Goal: Task Accomplishment & Management: Complete application form

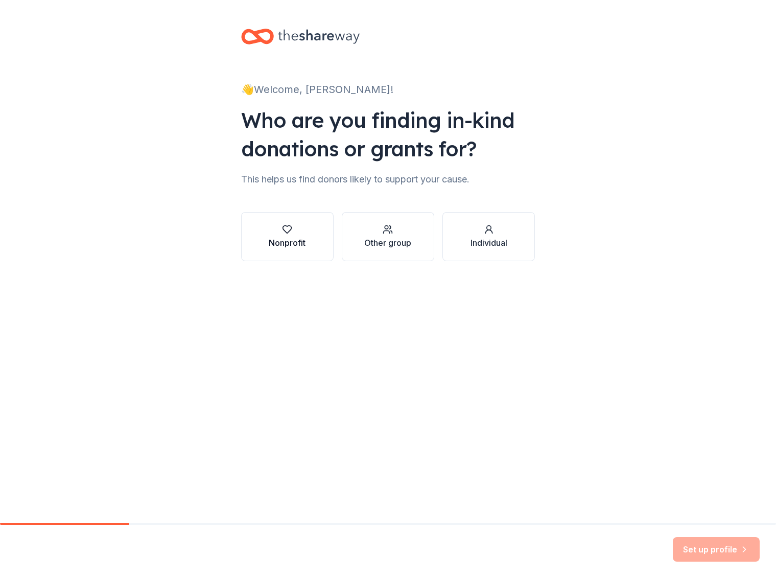
scroll to position [1, 0]
click at [288, 243] on div "Nonprofit" at bounding box center [287, 243] width 37 height 12
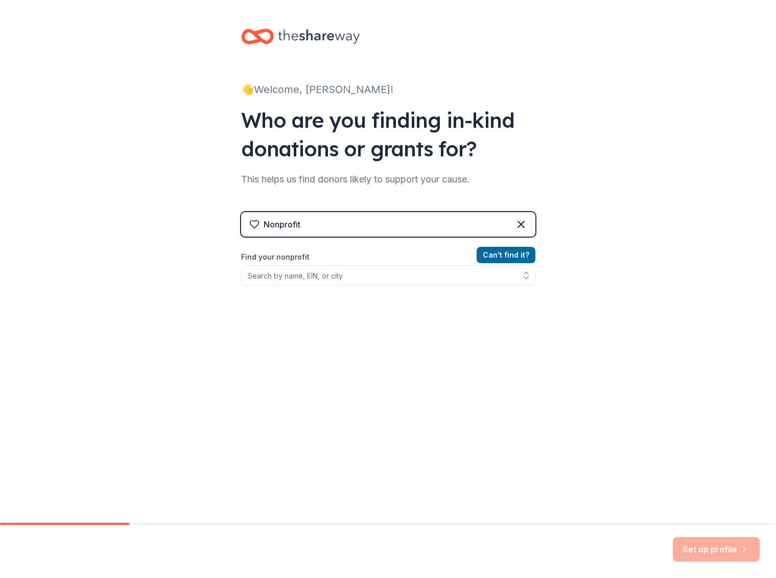
scroll to position [0, 0]
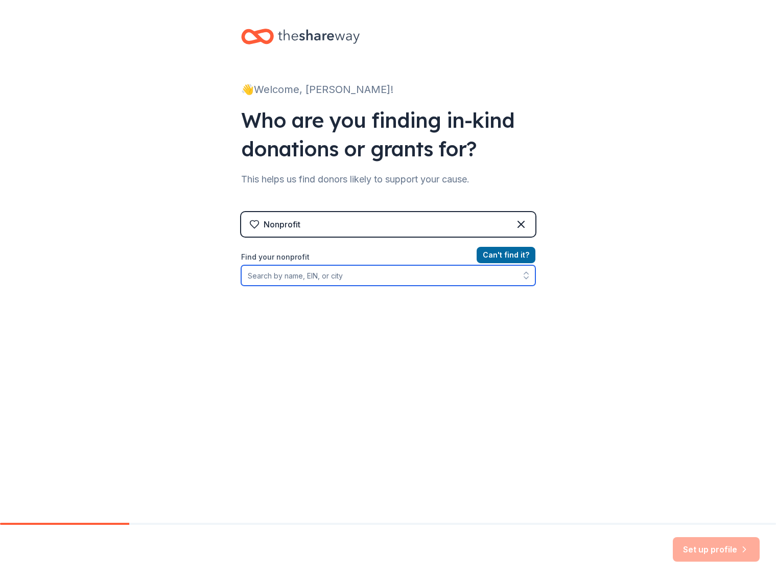
click at [333, 280] on input "Find your nonprofit" at bounding box center [388, 275] width 294 height 20
type input "juniper school"
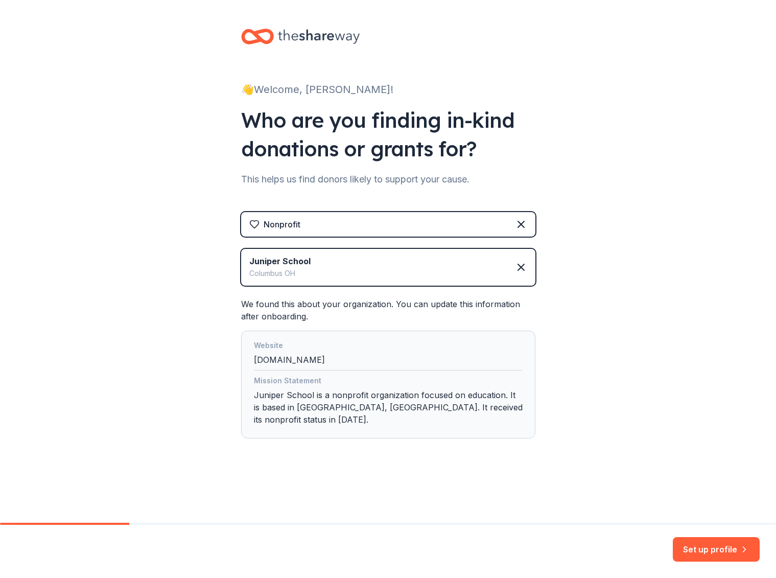
click at [709, 557] on button "Set up profile" at bounding box center [716, 549] width 87 height 25
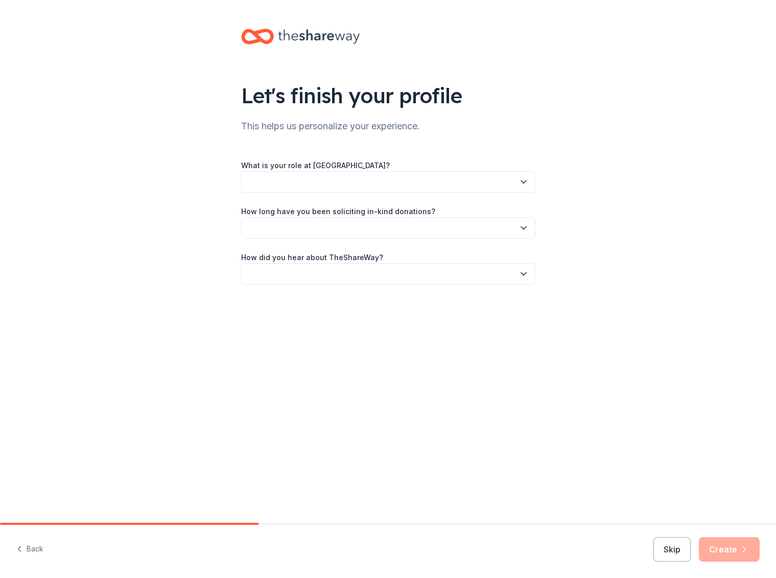
click at [293, 181] on button "button" at bounding box center [388, 181] width 294 height 21
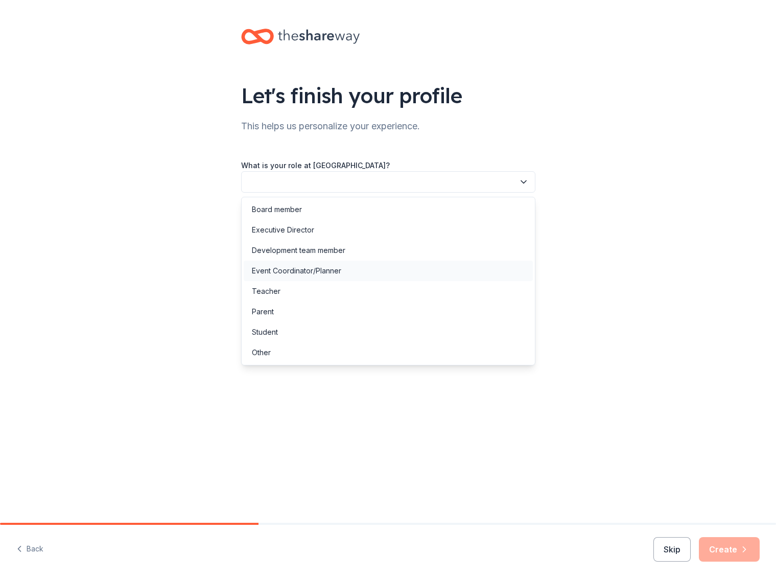
click at [313, 276] on div "Event Coordinator/Planner" at bounding box center [296, 271] width 89 height 12
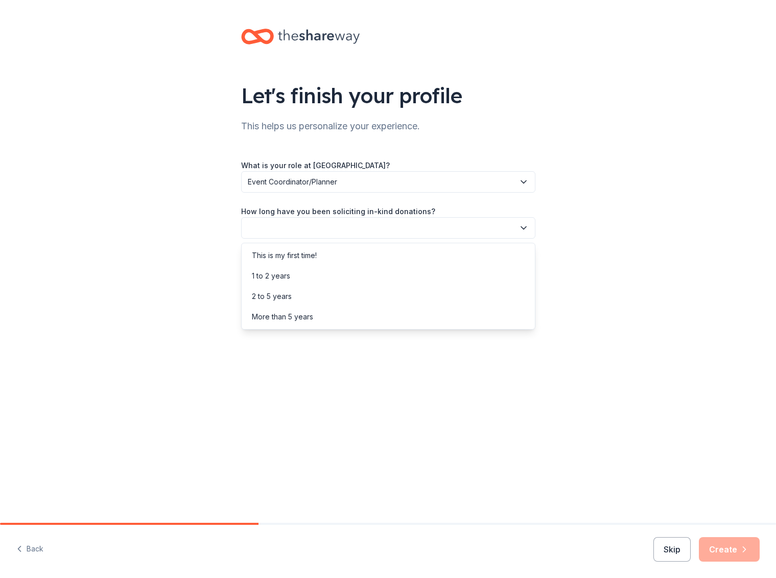
click at [288, 238] on button "button" at bounding box center [388, 227] width 294 height 21
click at [277, 274] on div "1 to 2 years" at bounding box center [271, 276] width 38 height 12
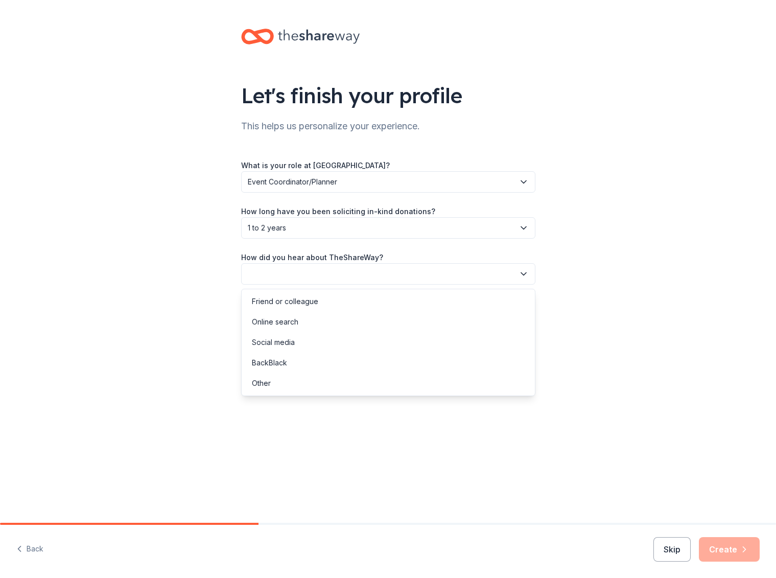
click at [274, 268] on button "button" at bounding box center [388, 273] width 294 height 21
drag, startPoint x: 301, startPoint y: 323, endPoint x: 297, endPoint y: 302, distance: 21.3
click at [296, 302] on div "Friend or colleague Online search Social media BackBlack Other" at bounding box center [388, 342] width 294 height 107
click at [296, 302] on div "Friend or colleague" at bounding box center [285, 301] width 66 height 12
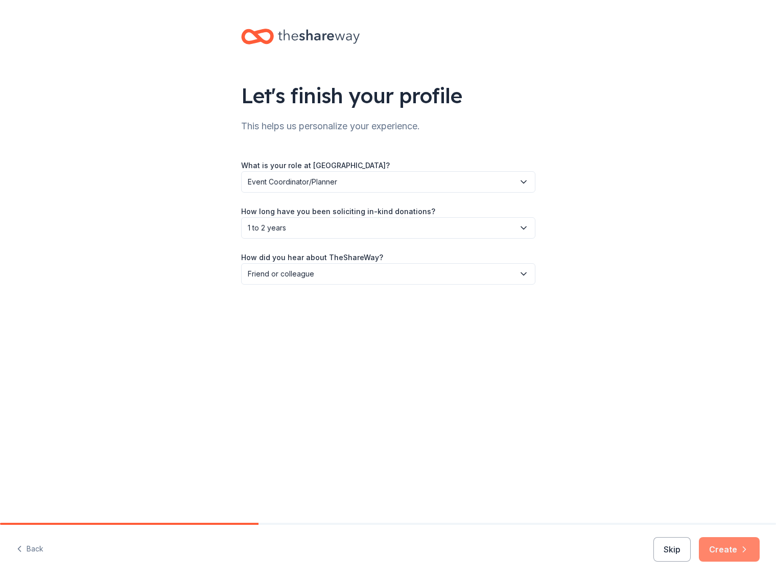
click at [726, 549] on button "Create" at bounding box center [729, 549] width 61 height 25
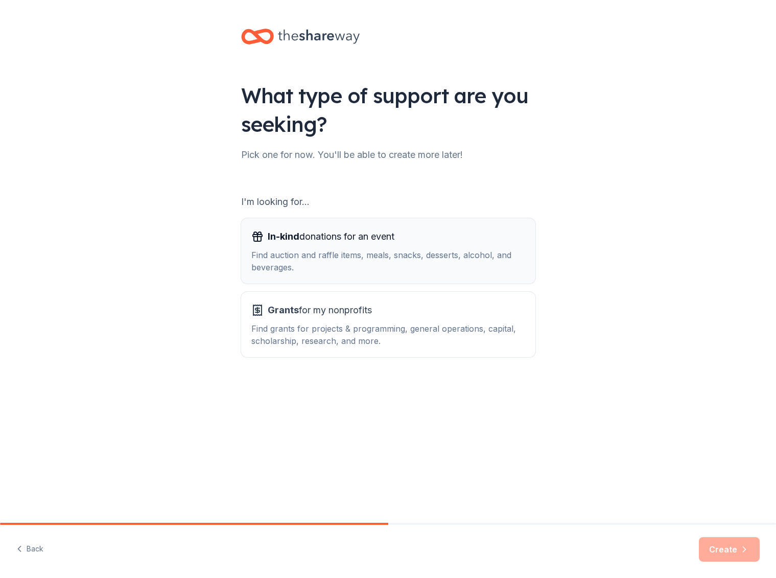
click at [310, 255] on div "Find auction and raffle items, meals, snacks, desserts, alcohol, and beverages." at bounding box center [388, 261] width 274 height 25
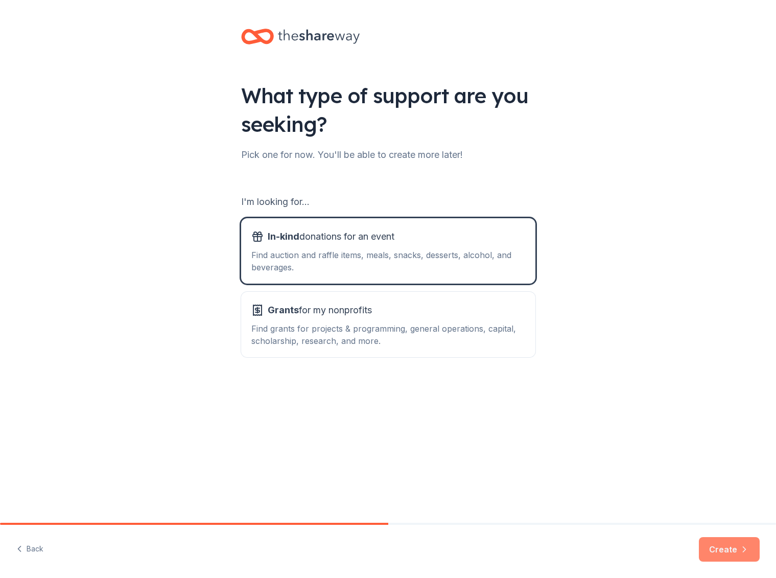
click at [727, 548] on button "Create" at bounding box center [729, 549] width 61 height 25
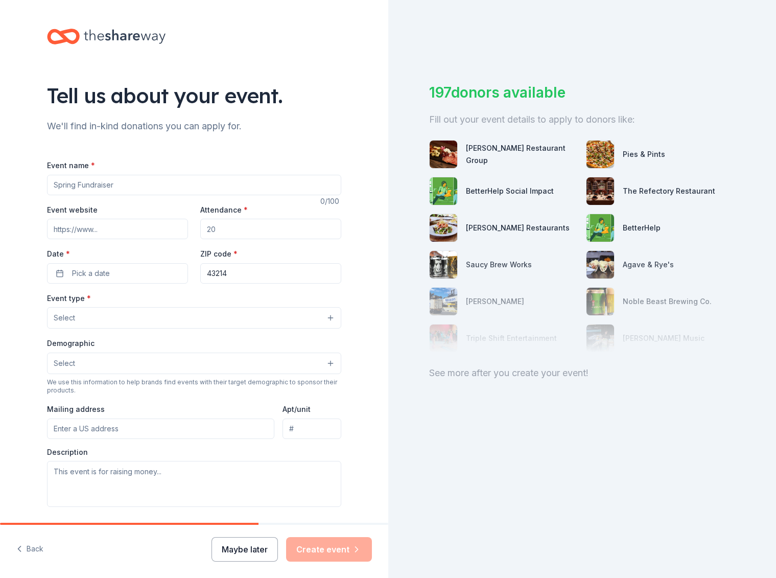
click at [234, 538] on button "Maybe later" at bounding box center [245, 549] width 66 height 25
drag, startPoint x: 247, startPoint y: 557, endPoint x: 241, endPoint y: 556, distance: 6.2
click at [245, 557] on button "Maybe later" at bounding box center [245, 549] width 66 height 25
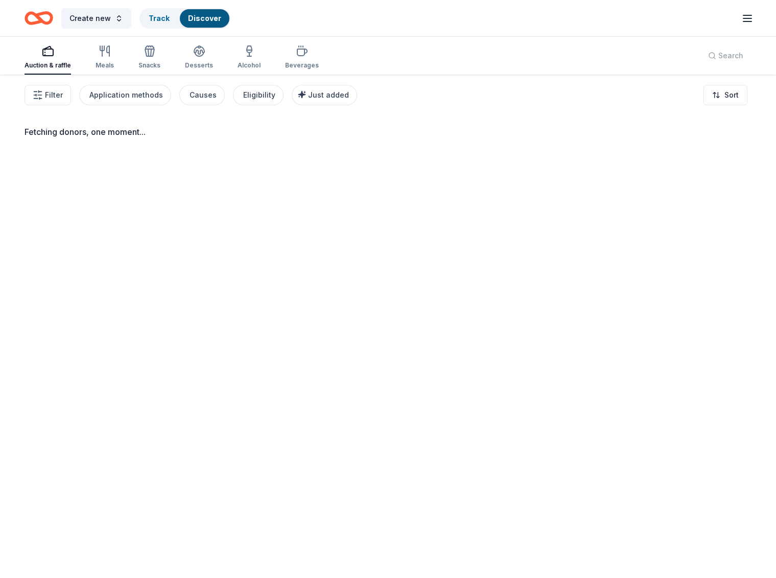
scroll to position [10, 0]
